Goal: Information Seeking & Learning: Learn about a topic

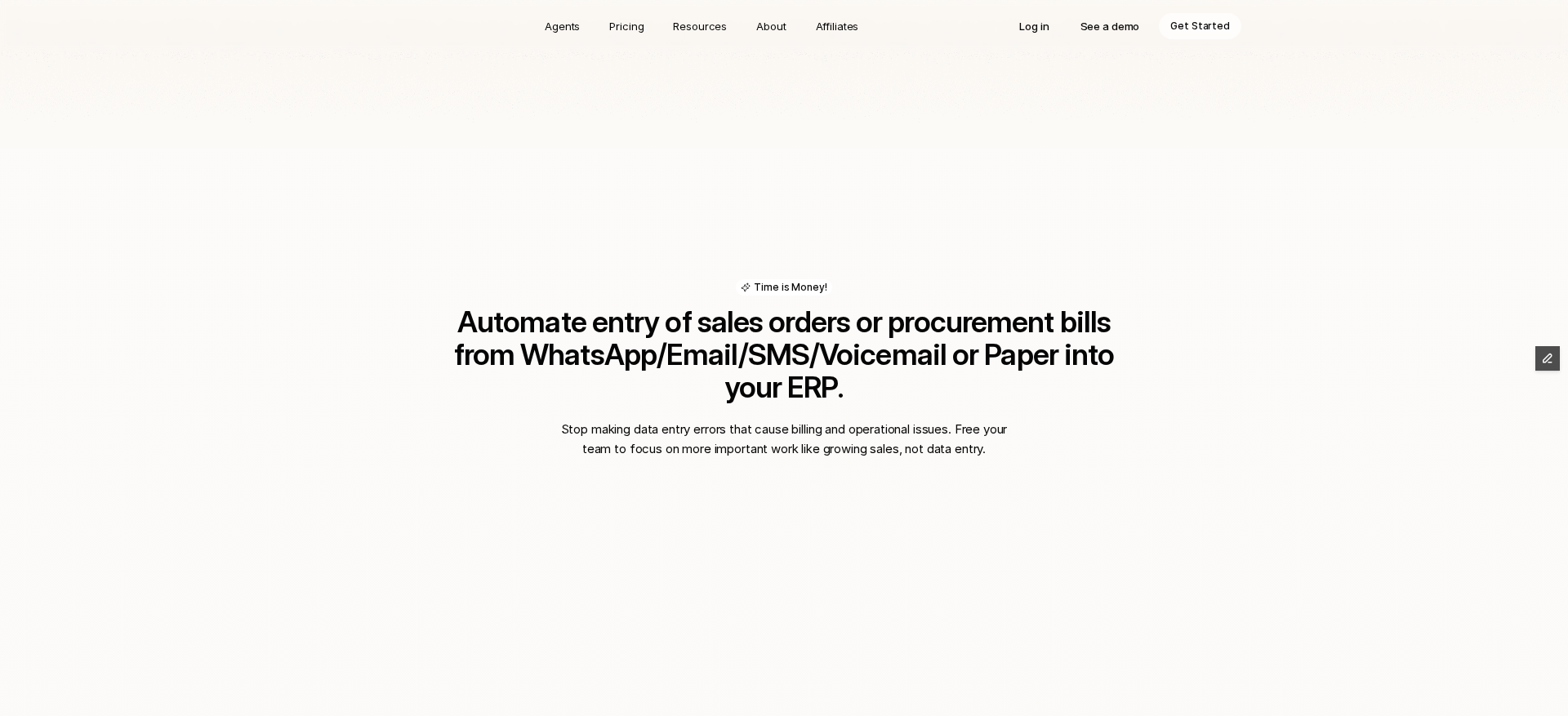
scroll to position [1186, 0]
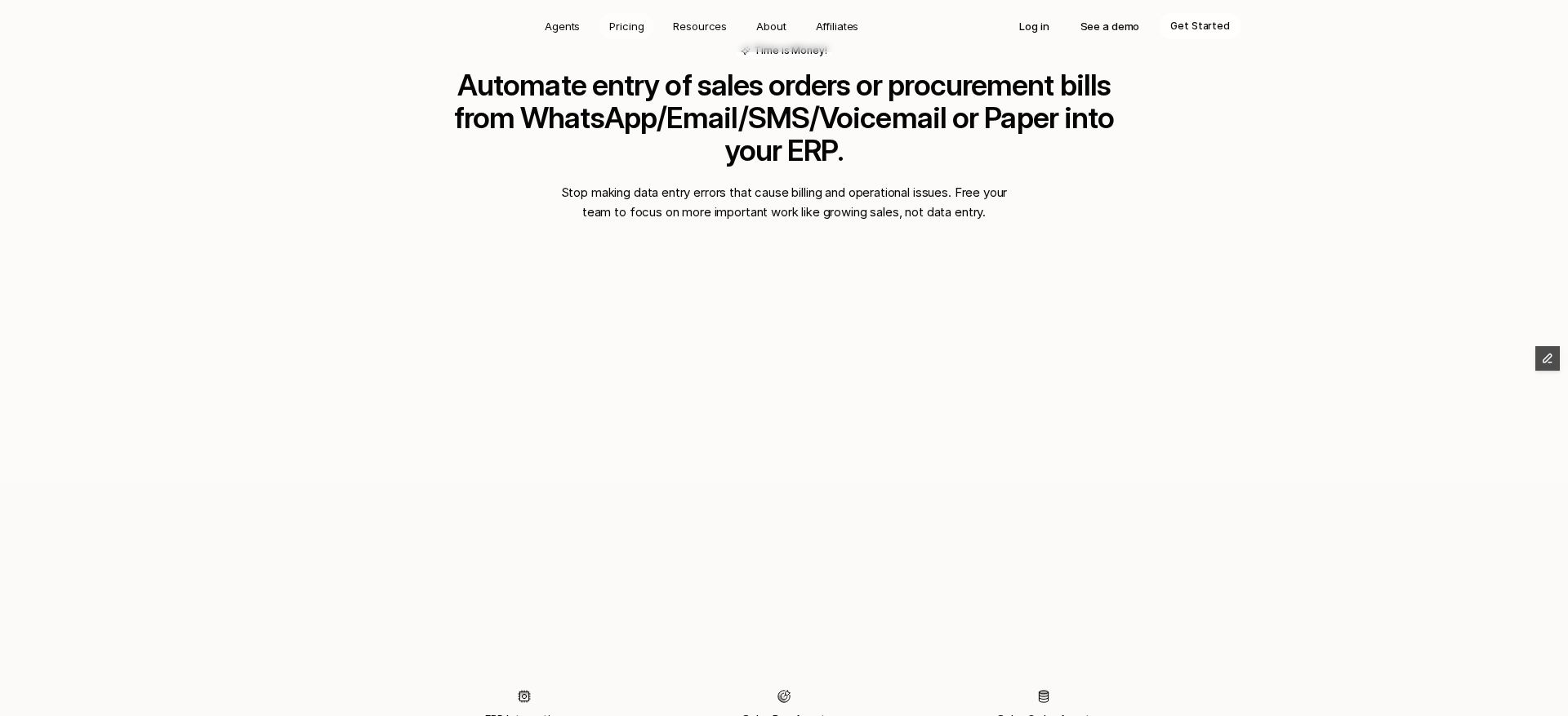
click at [632, 28] on p "Pricing" at bounding box center [626, 26] width 34 height 17
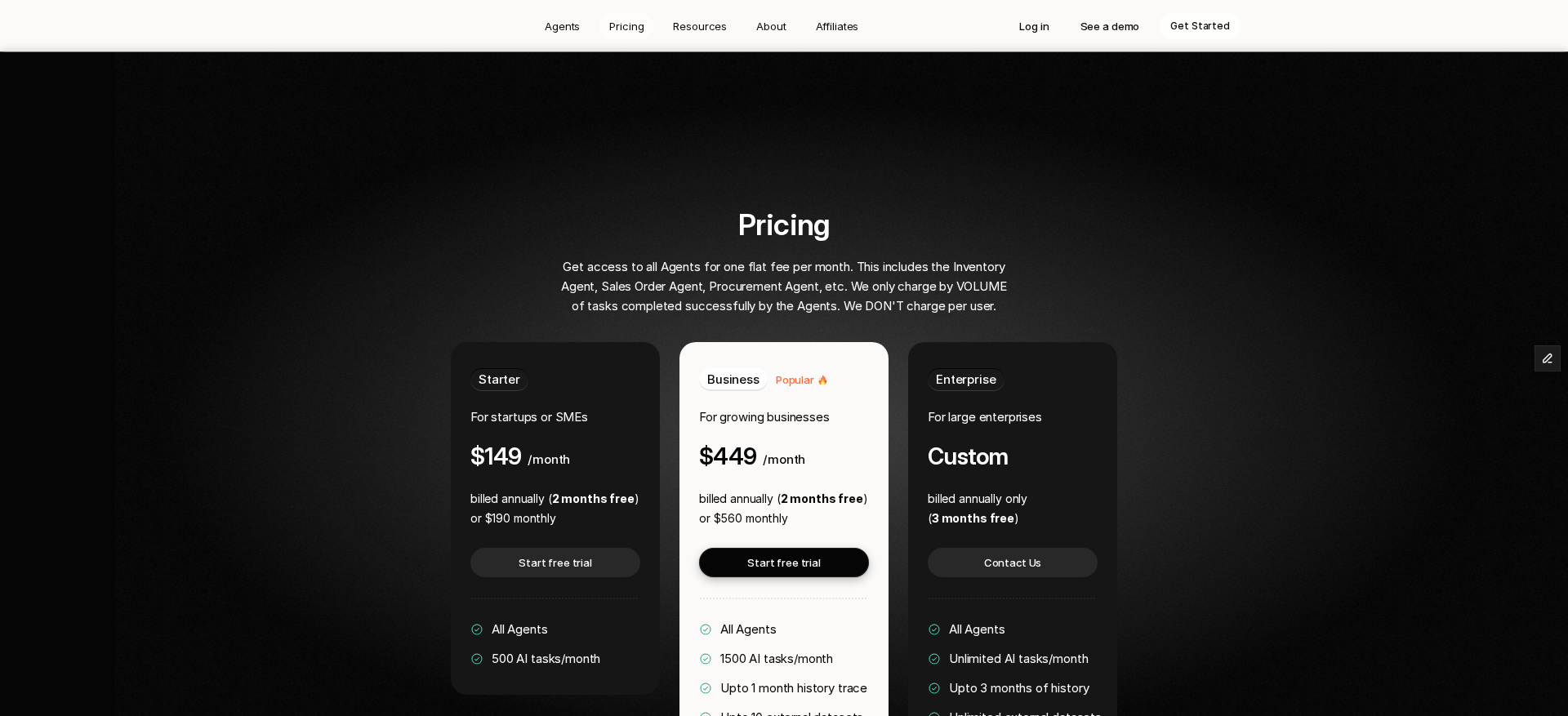
scroll to position [2963, 0]
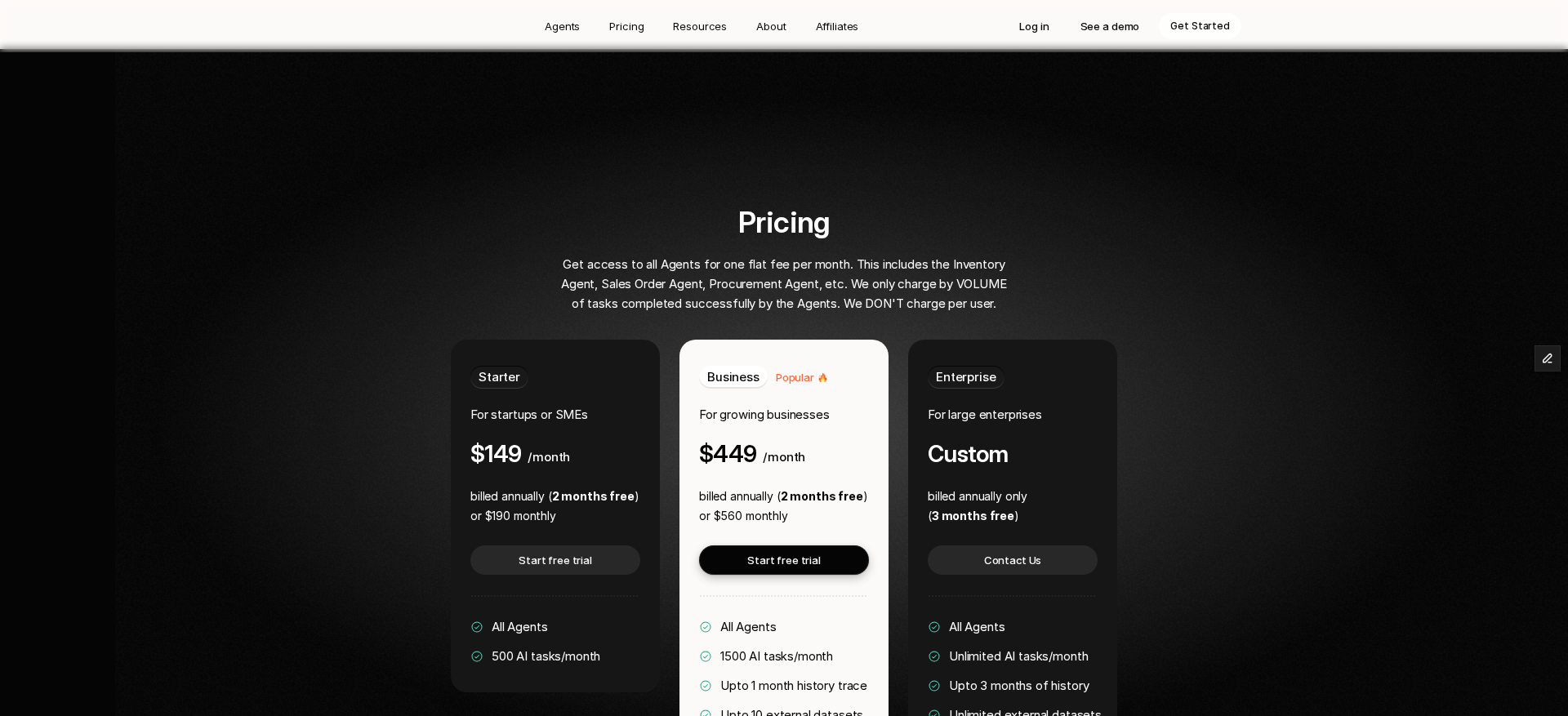
click at [359, 295] on div "Pricing Get access to all Agents for one flat fee per month. This includes the …" at bounding box center [784, 522] width 1255 height 633
click at [377, 341] on div "Pricing Get access to all Agents for one flat fee per month. This includes the …" at bounding box center [784, 522] width 1255 height 633
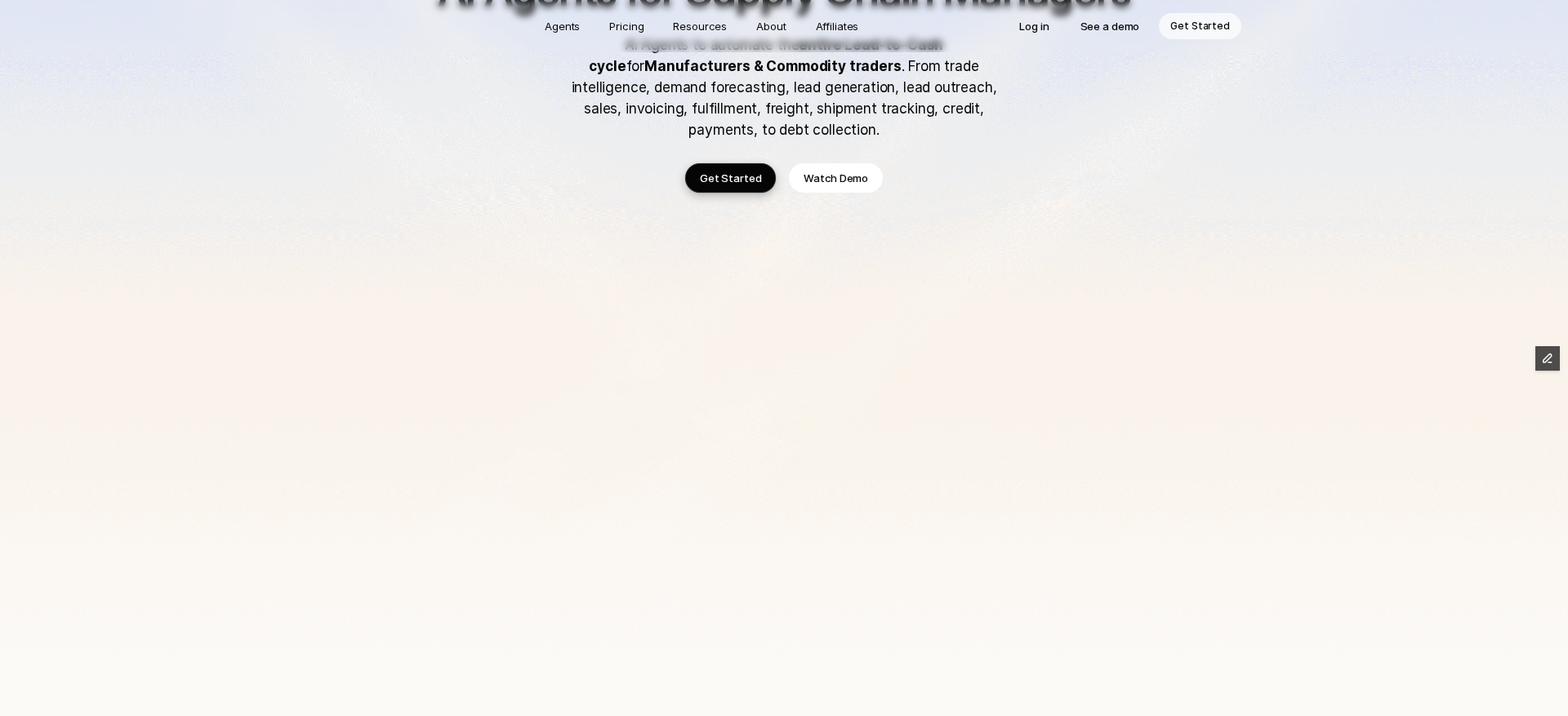
scroll to position [0, 0]
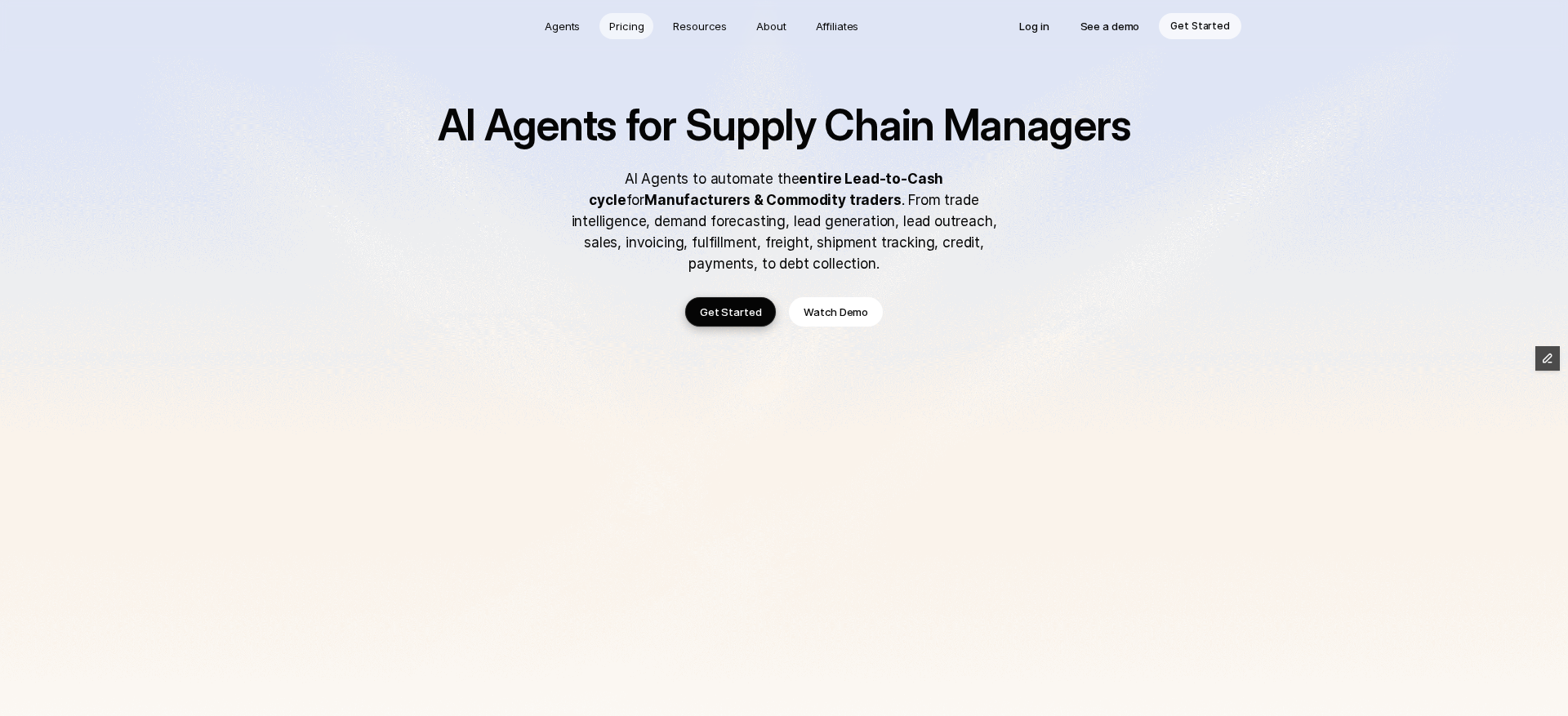
click at [633, 23] on p "Pricing" at bounding box center [626, 26] width 34 height 17
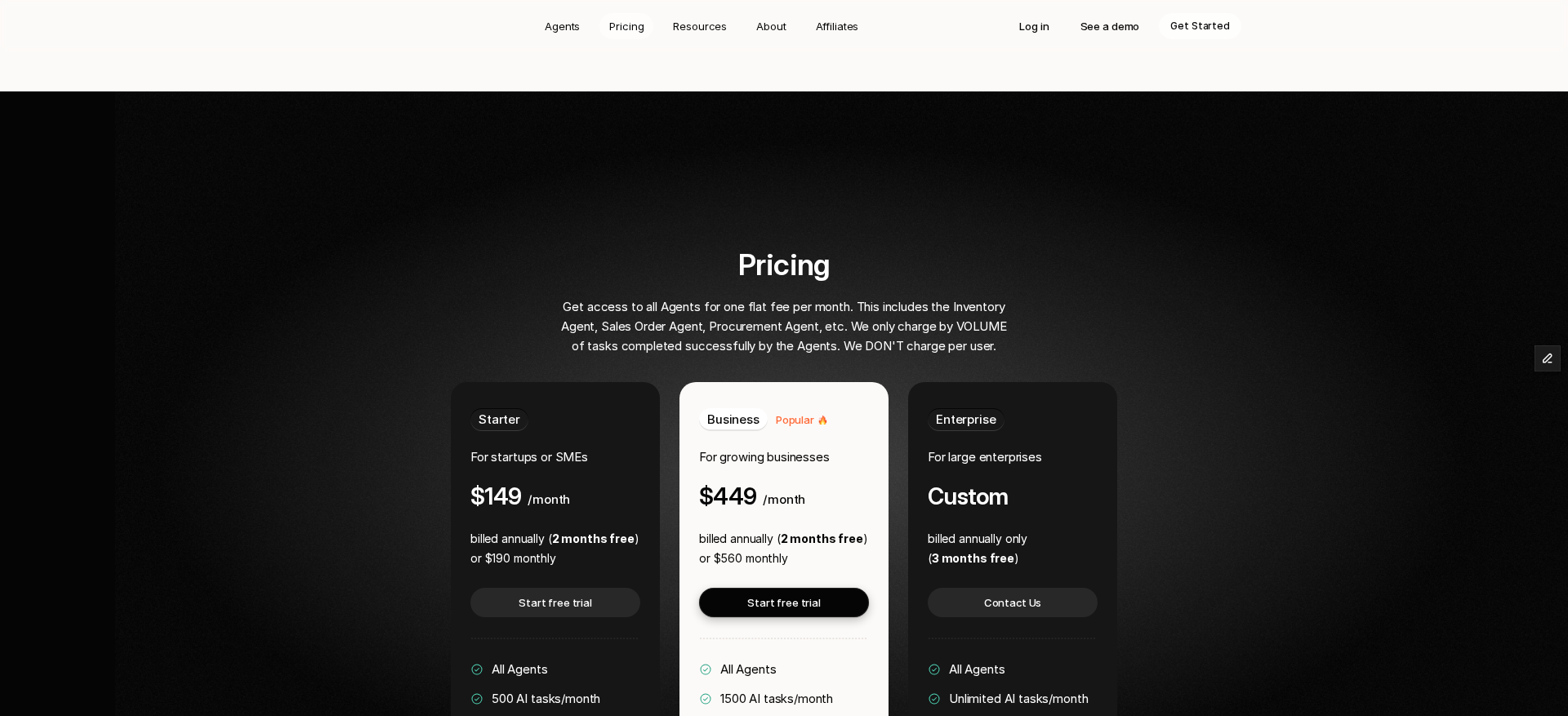
scroll to position [2963, 0]
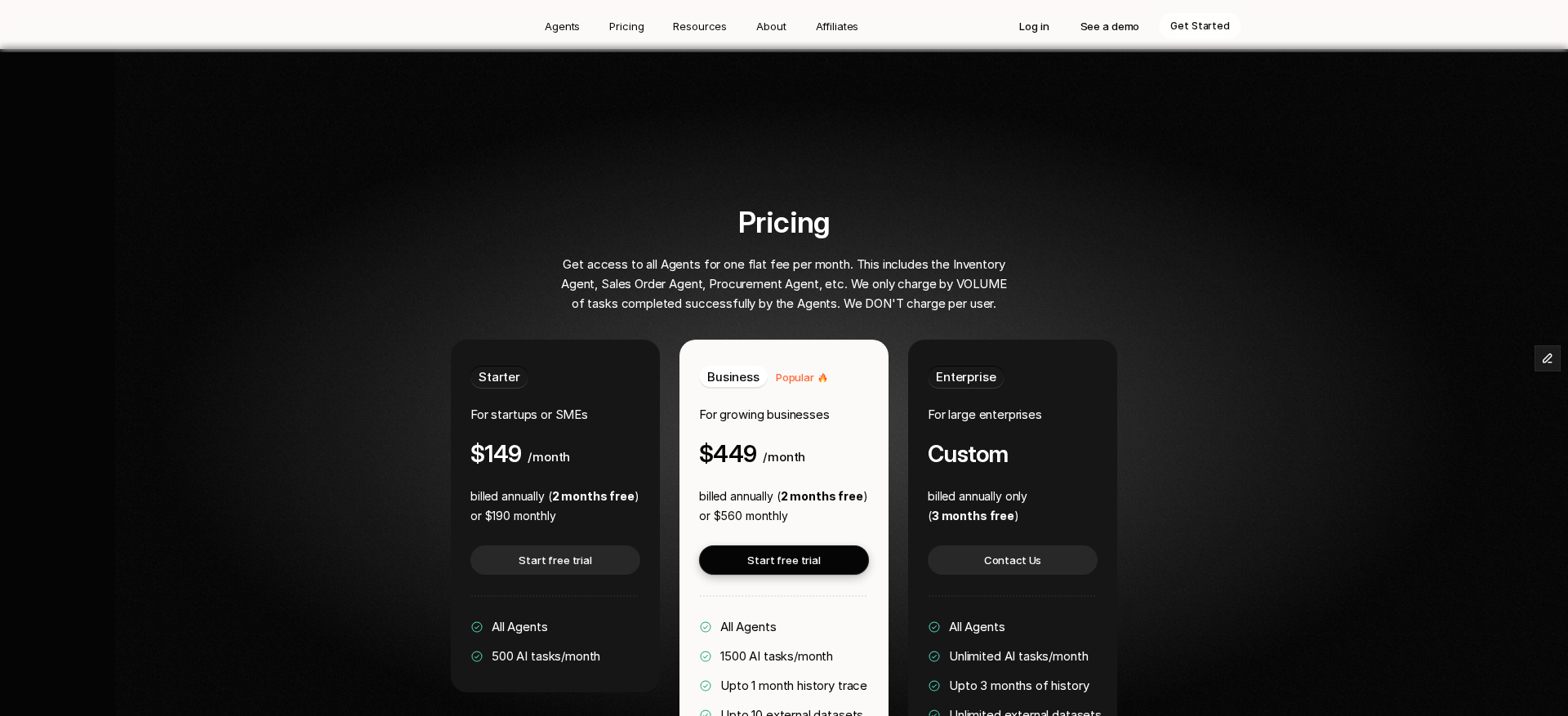
click at [371, 221] on div "Pricing Get access to all Agents for one flat fee per month. This includes the …" at bounding box center [784, 522] width 1255 height 633
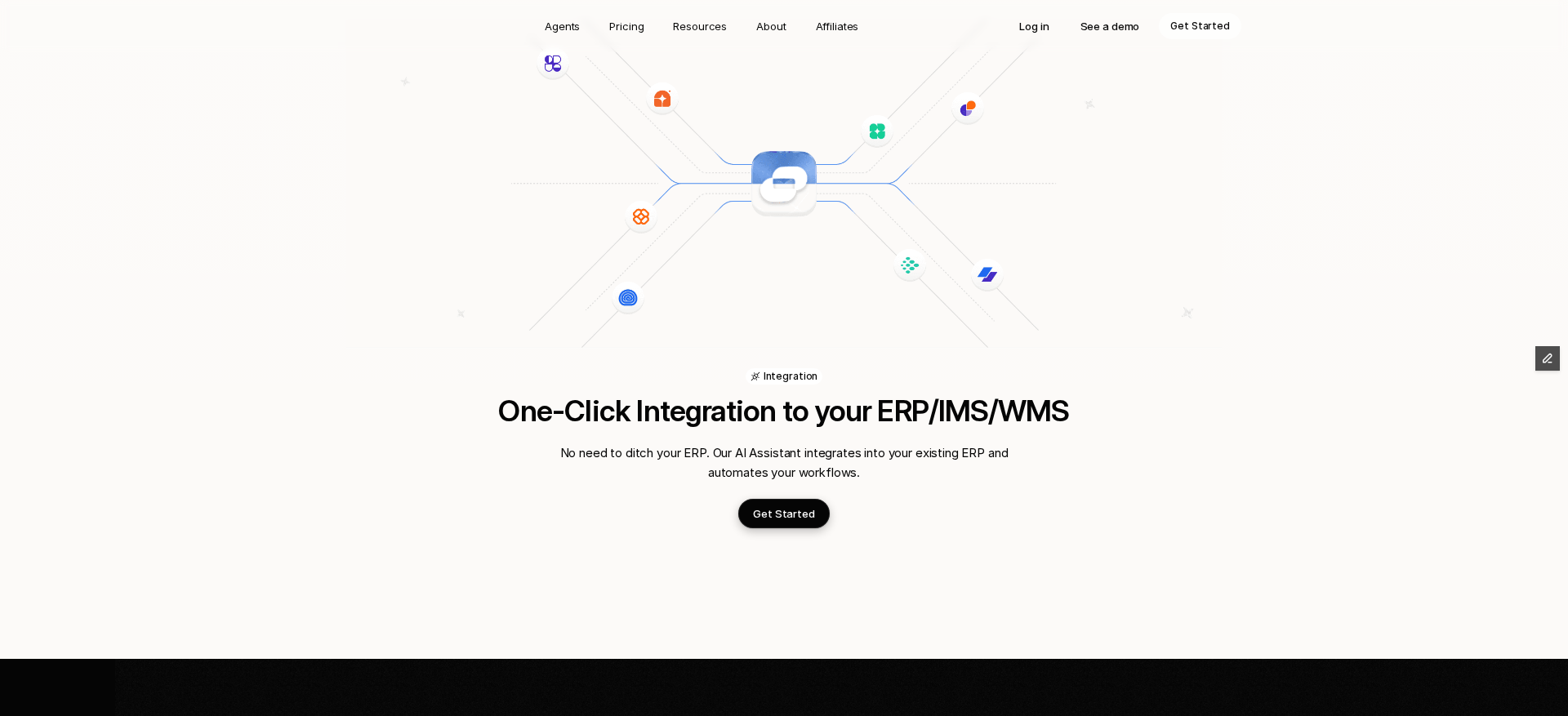
scroll to position [2108, 0]
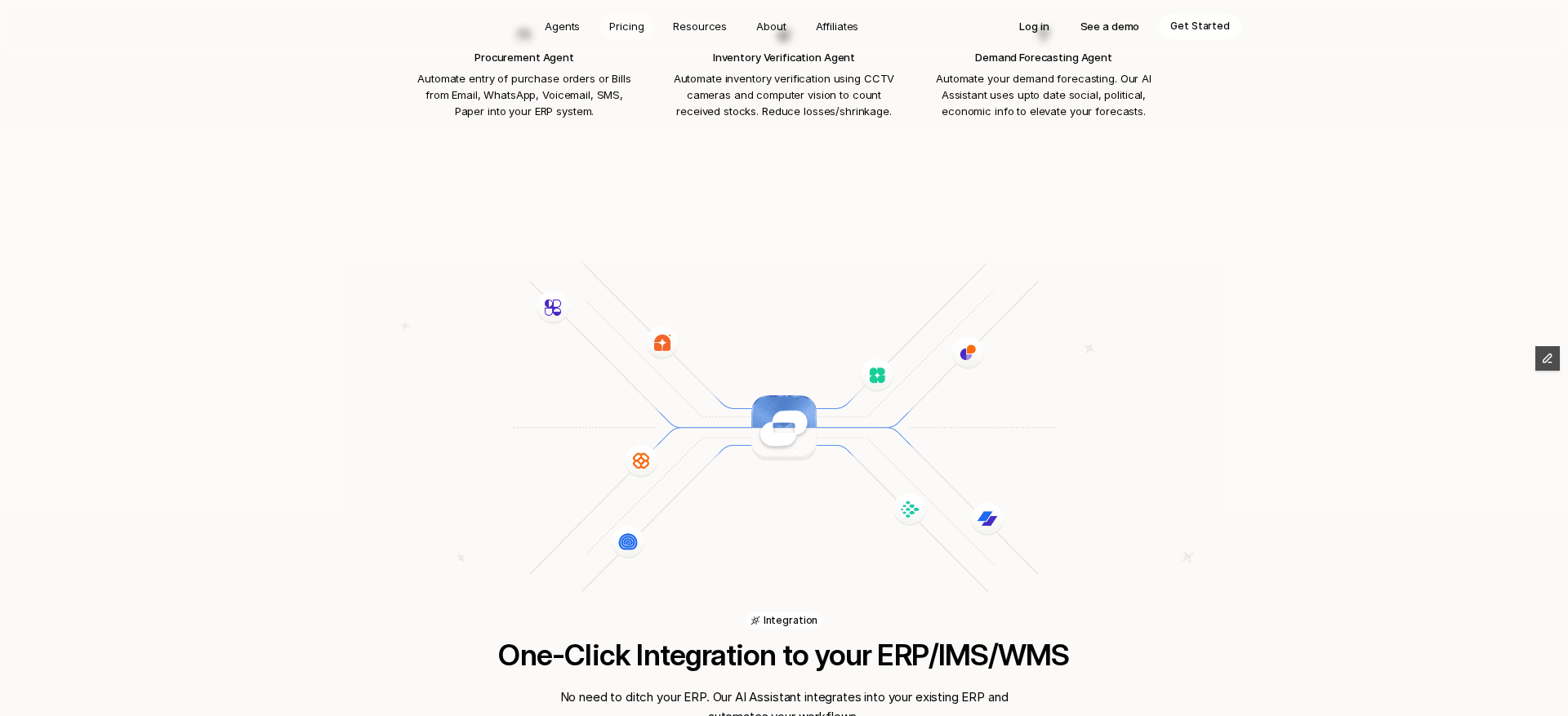
click at [611, 30] on link "Pricing" at bounding box center [626, 26] width 54 height 26
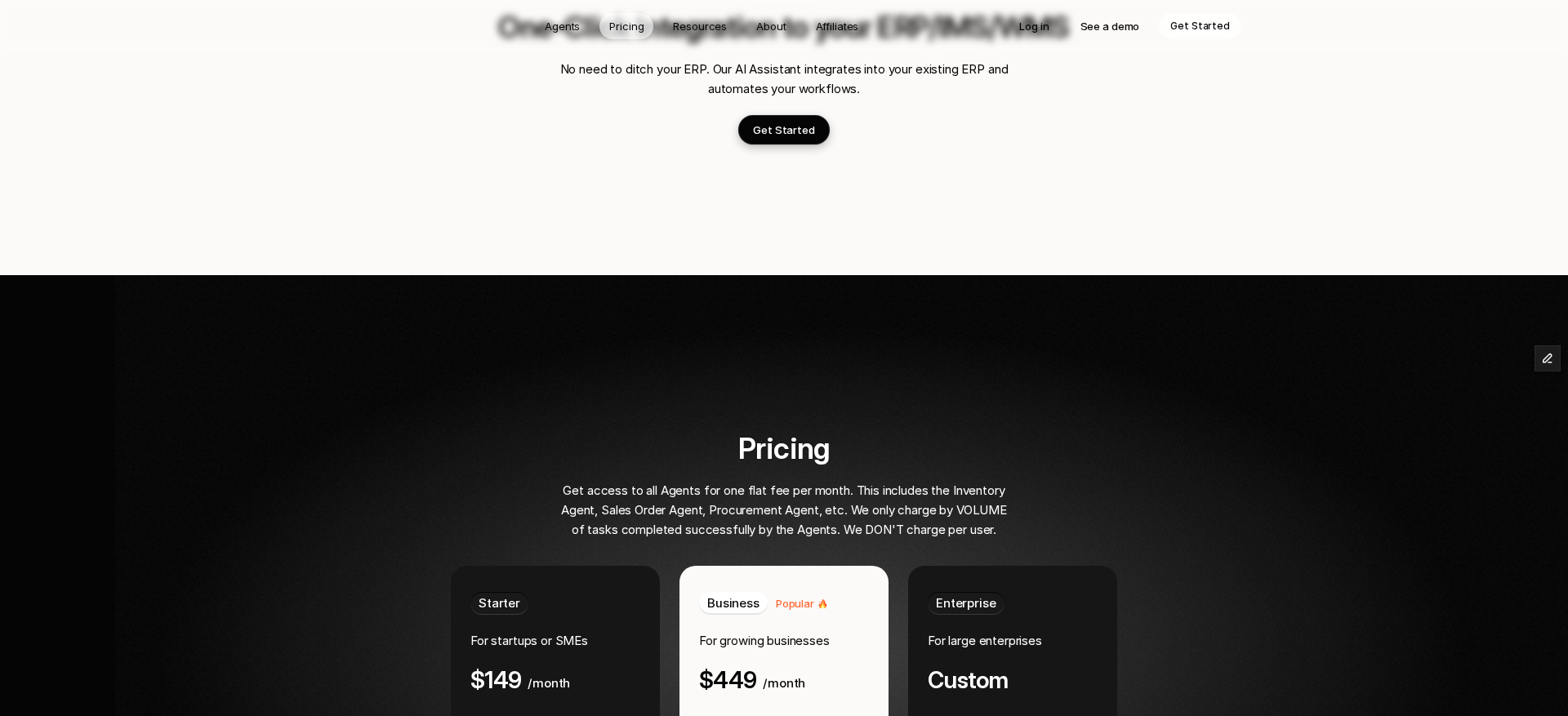
scroll to position [2963, 0]
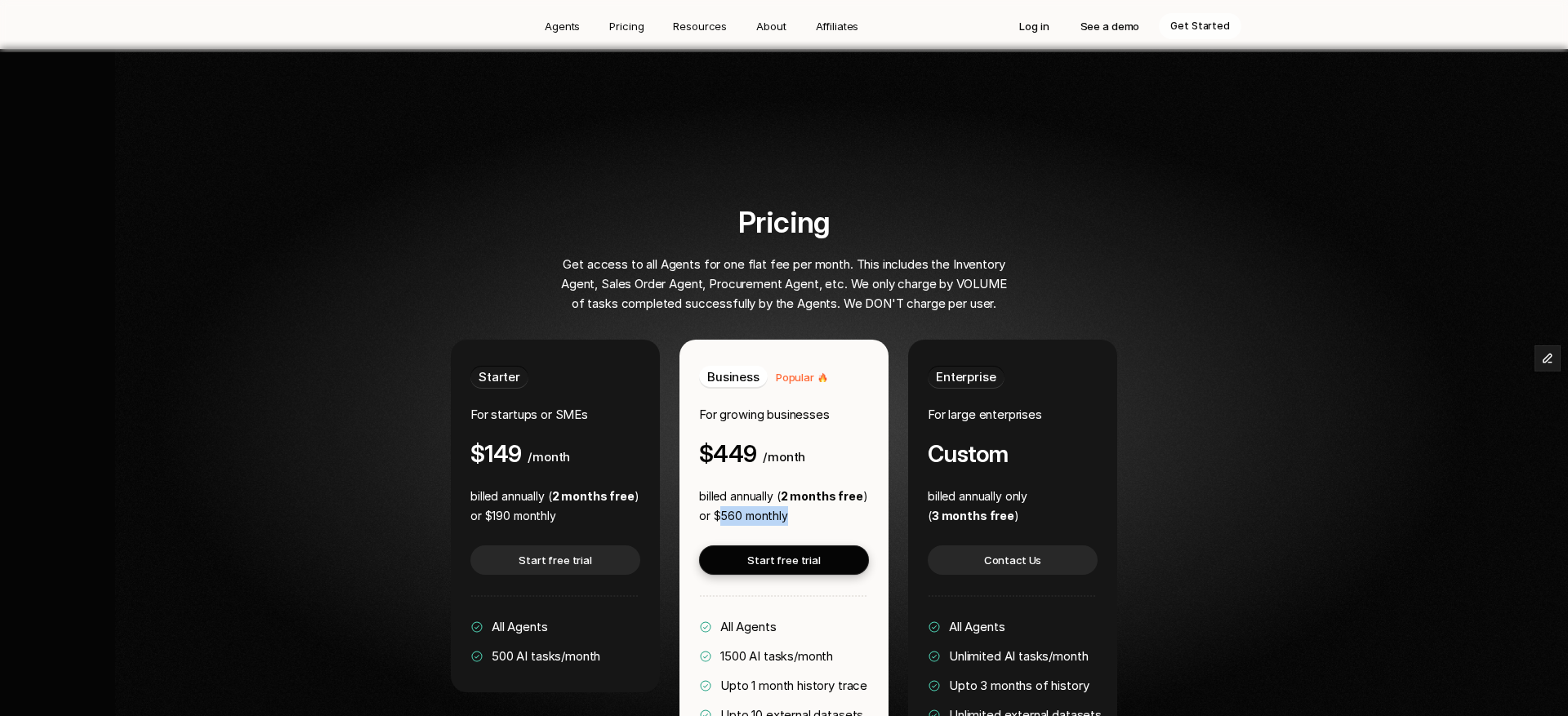
drag, startPoint x: 721, startPoint y: 467, endPoint x: 784, endPoint y: 476, distance: 63.6
click at [784, 507] on p "or $560 monthly" at bounding box center [784, 516] width 169 height 19
click at [691, 470] on div "Business Popular For growing businesses $449 /month billed annually ( 2 months …" at bounding box center [784, 559] width 209 height 441
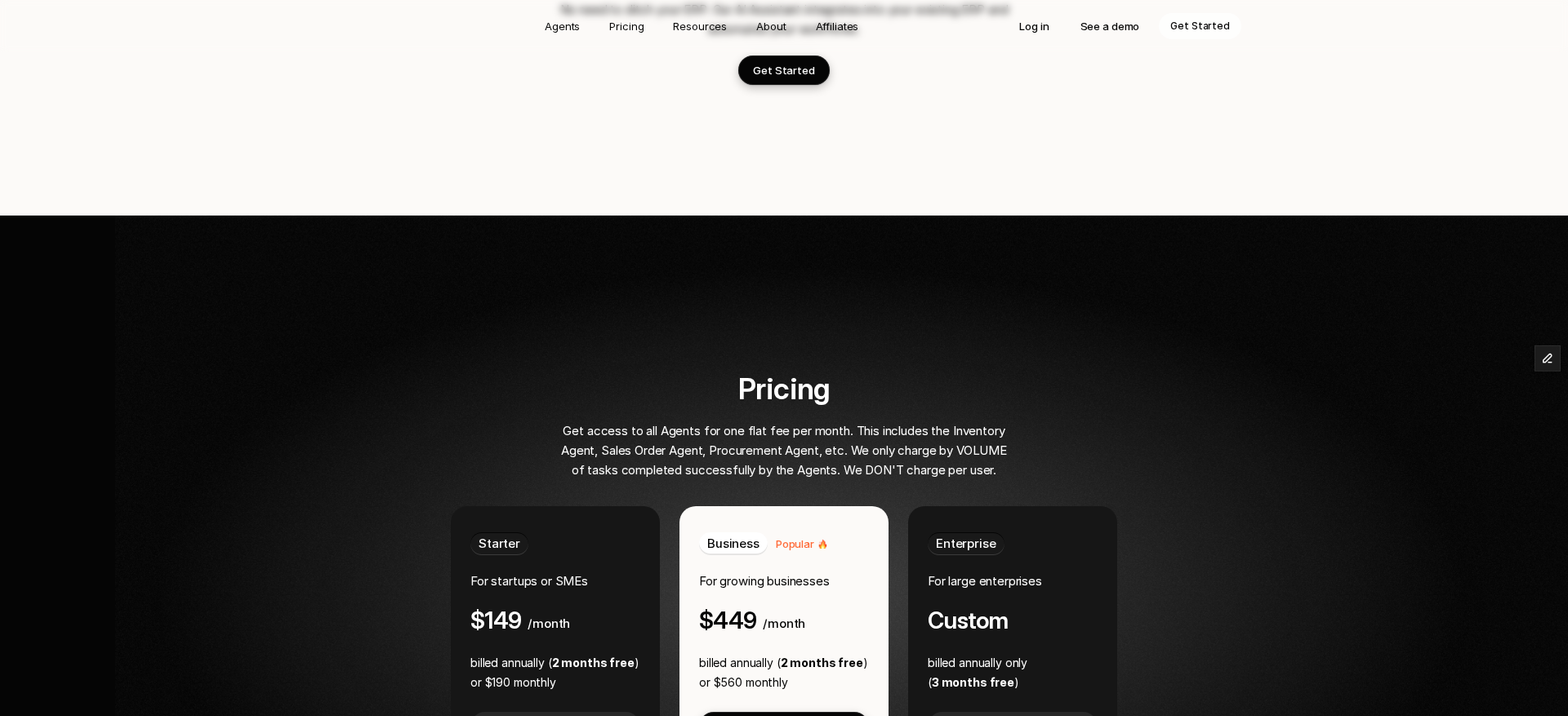
scroll to position [2871, 0]
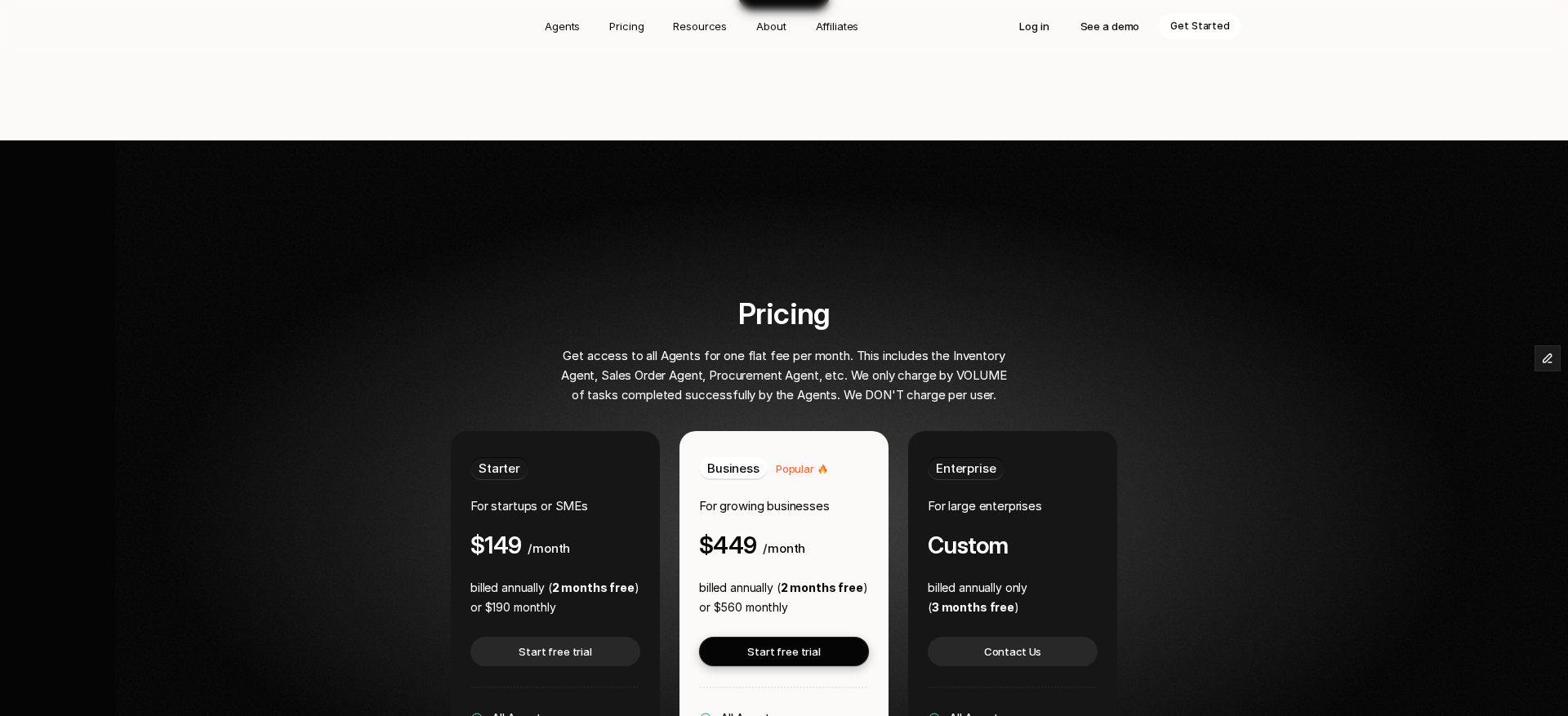
click at [671, 431] on div "Starter For startups or SMEs $149 /month billed annually ( 2 months free ) or $…" at bounding box center [783, 681] width 666 height 500
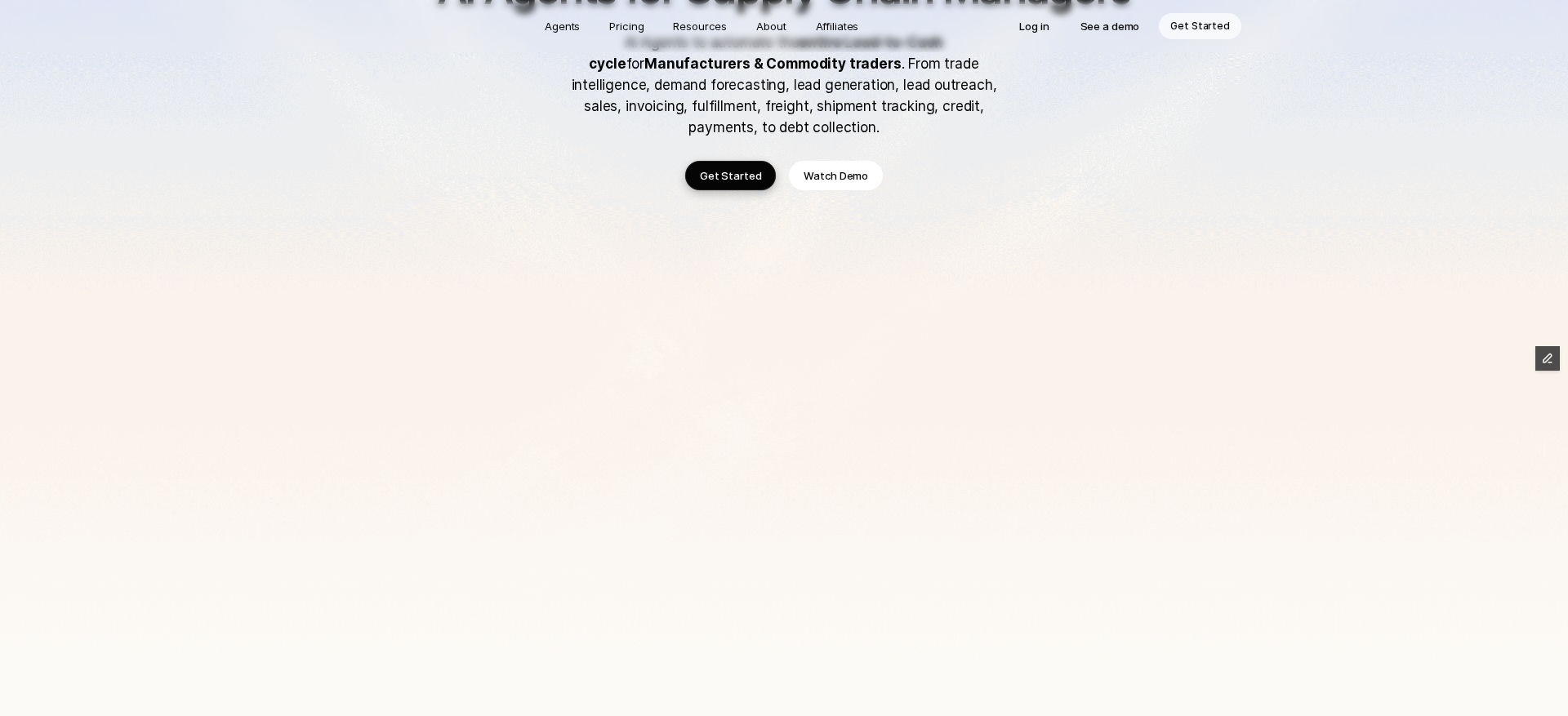
scroll to position [0, 0]
